Goal: Transaction & Acquisition: Purchase product/service

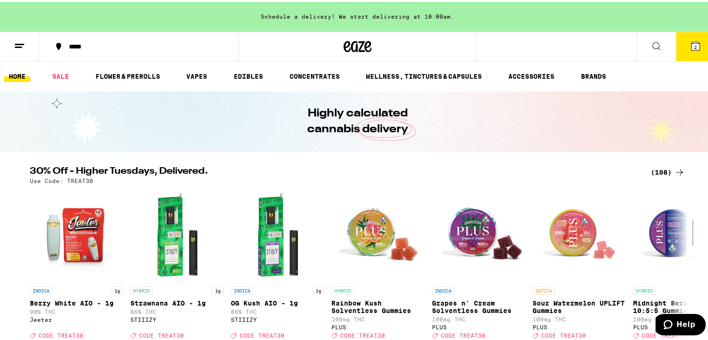
click at [694, 45] on button "2" at bounding box center [695, 44] width 39 height 29
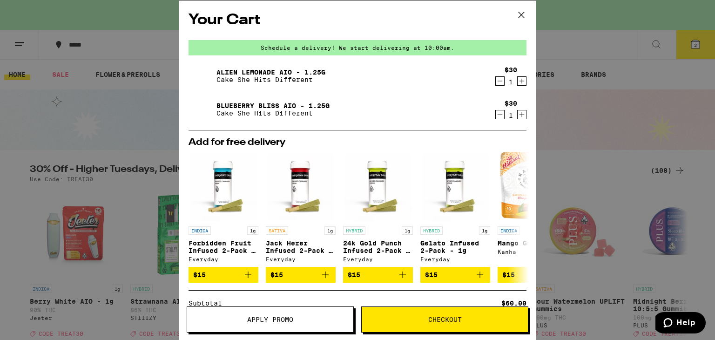
click at [496, 114] on icon "Decrement" at bounding box center [500, 114] width 8 height 11
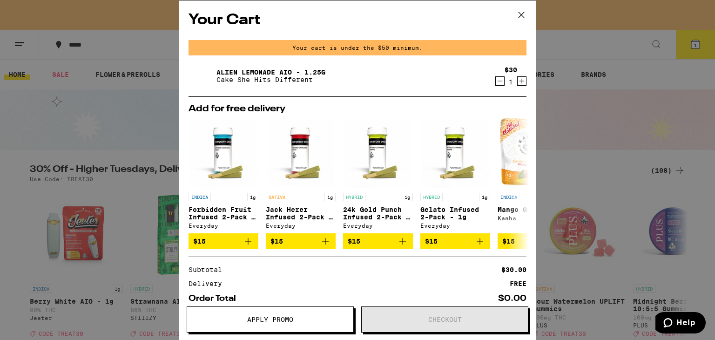
click at [496, 85] on icon "Decrement" at bounding box center [500, 80] width 8 height 11
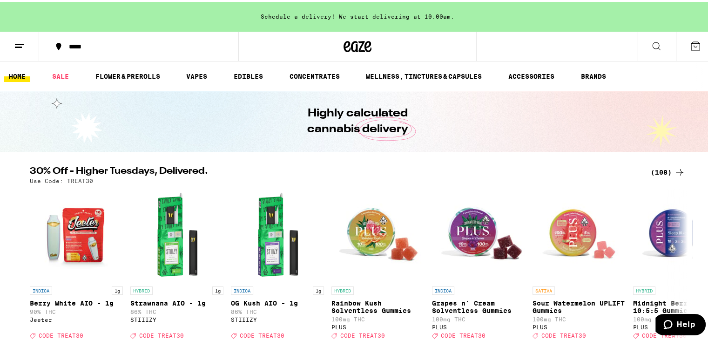
click at [302, 16] on div "Schedule a delivery! We start delivering at 10:00am." at bounding box center [357, 15] width 715 height 30
click at [20, 42] on line at bounding box center [19, 42] width 9 height 0
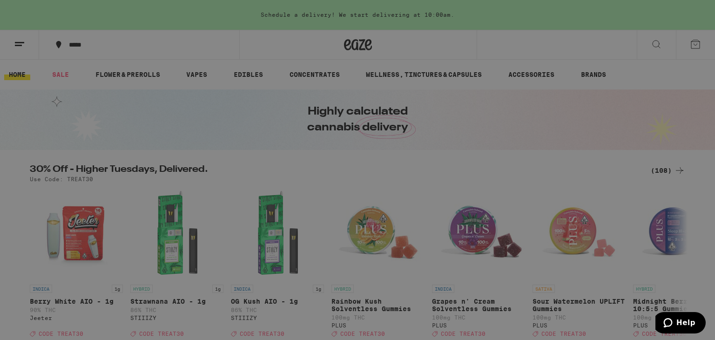
click at [63, 303] on link "Help" at bounding box center [128, 300] width 163 height 11
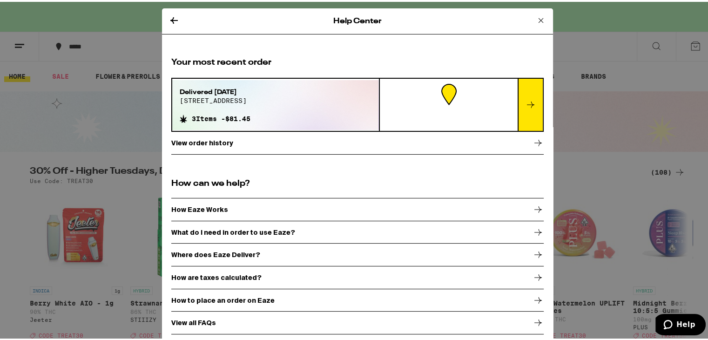
scroll to position [16, 0]
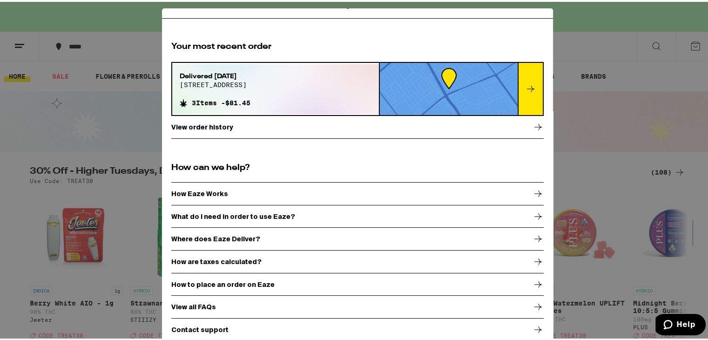
click at [218, 193] on div "How Eaze Works" at bounding box center [357, 191] width 372 height 23
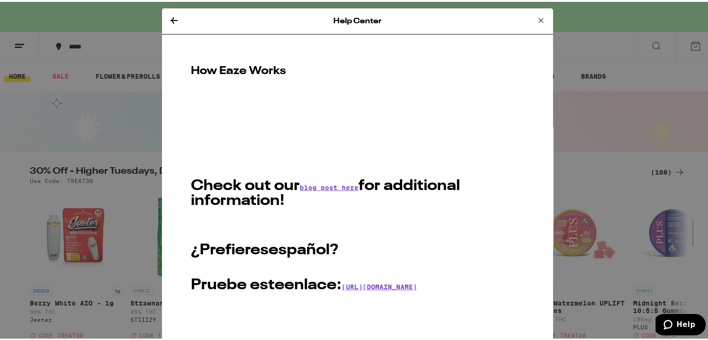
click at [169, 21] on icon at bounding box center [174, 18] width 11 height 11
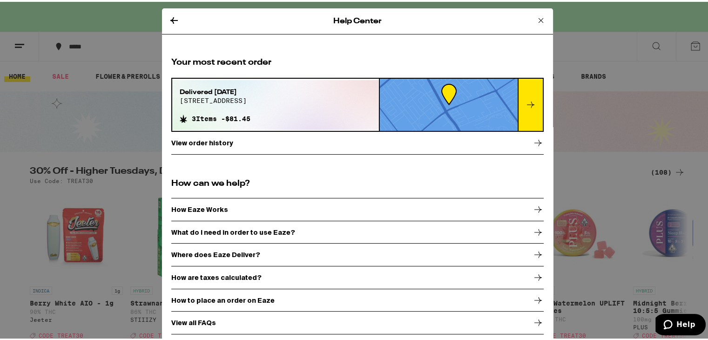
click at [535, 17] on icon at bounding box center [540, 18] width 11 height 11
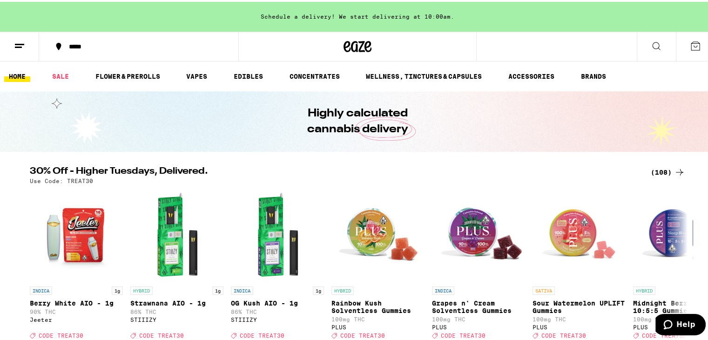
click at [657, 169] on div "(108)" at bounding box center [668, 170] width 34 height 11
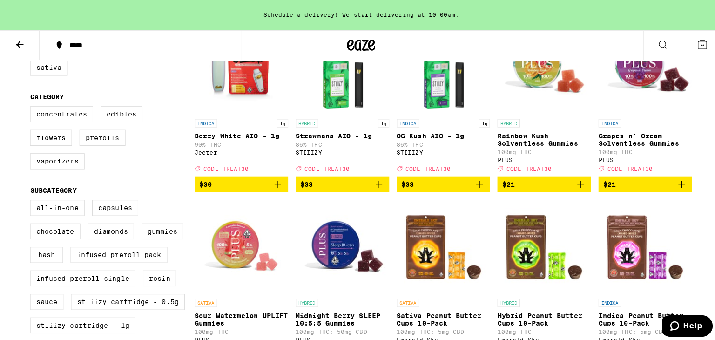
scroll to position [138, 0]
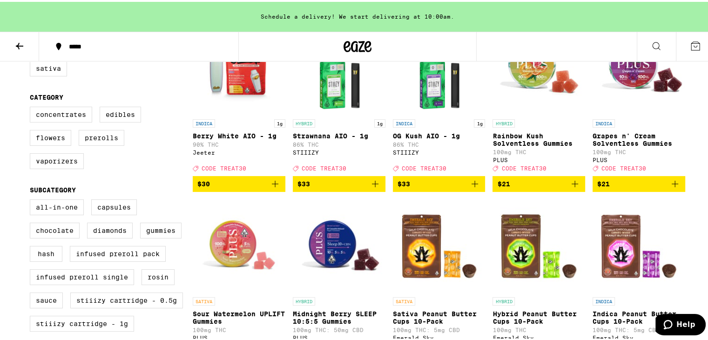
click at [272, 185] on icon "Add to bag" at bounding box center [275, 182] width 7 height 7
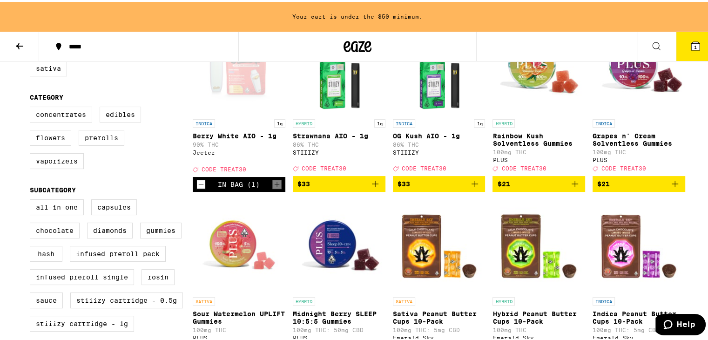
click at [370, 188] on icon "Add to bag" at bounding box center [375, 181] width 11 height 11
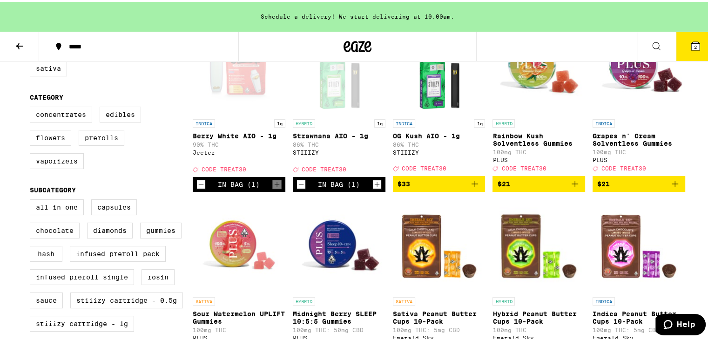
click at [698, 47] on button "2" at bounding box center [695, 44] width 39 height 29
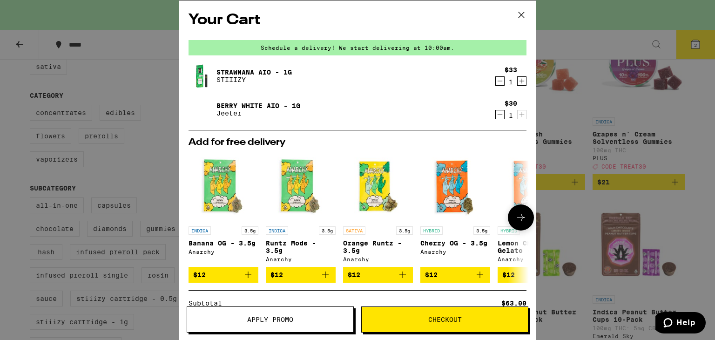
scroll to position [111, 0]
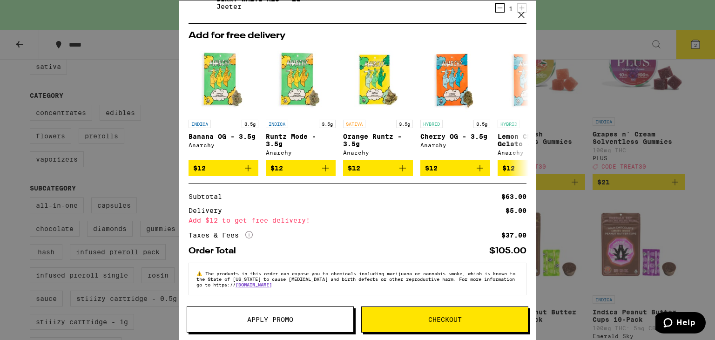
click at [433, 324] on button "Checkout" at bounding box center [444, 319] width 167 height 26
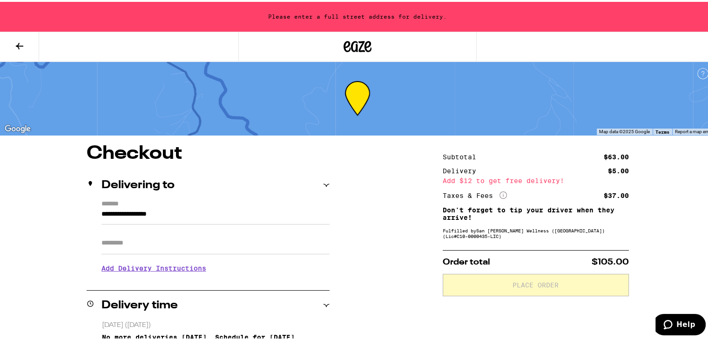
click at [19, 38] on button at bounding box center [19, 44] width 39 height 29
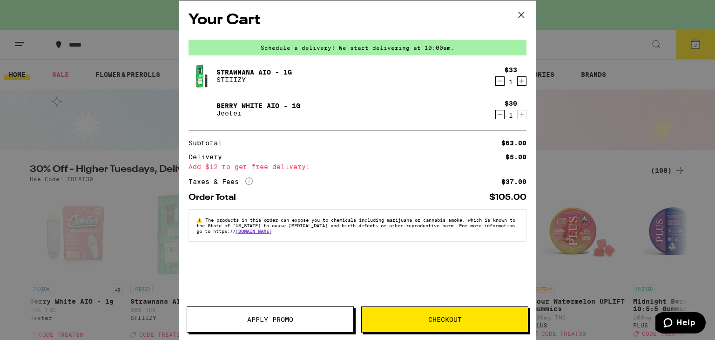
click at [500, 81] on icon "Decrement" at bounding box center [500, 80] width 8 height 11
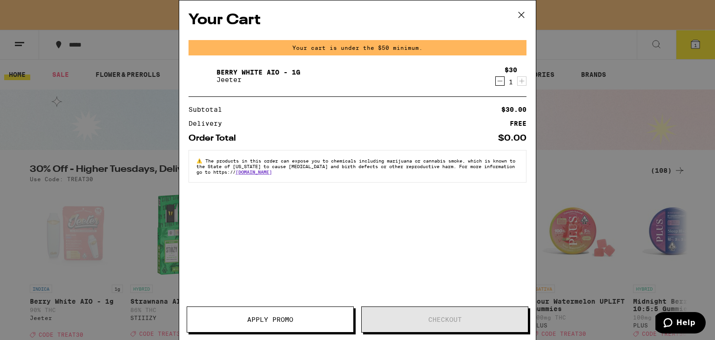
click at [498, 81] on icon "Decrement" at bounding box center [500, 80] width 8 height 11
